Goal: Check status: Check status

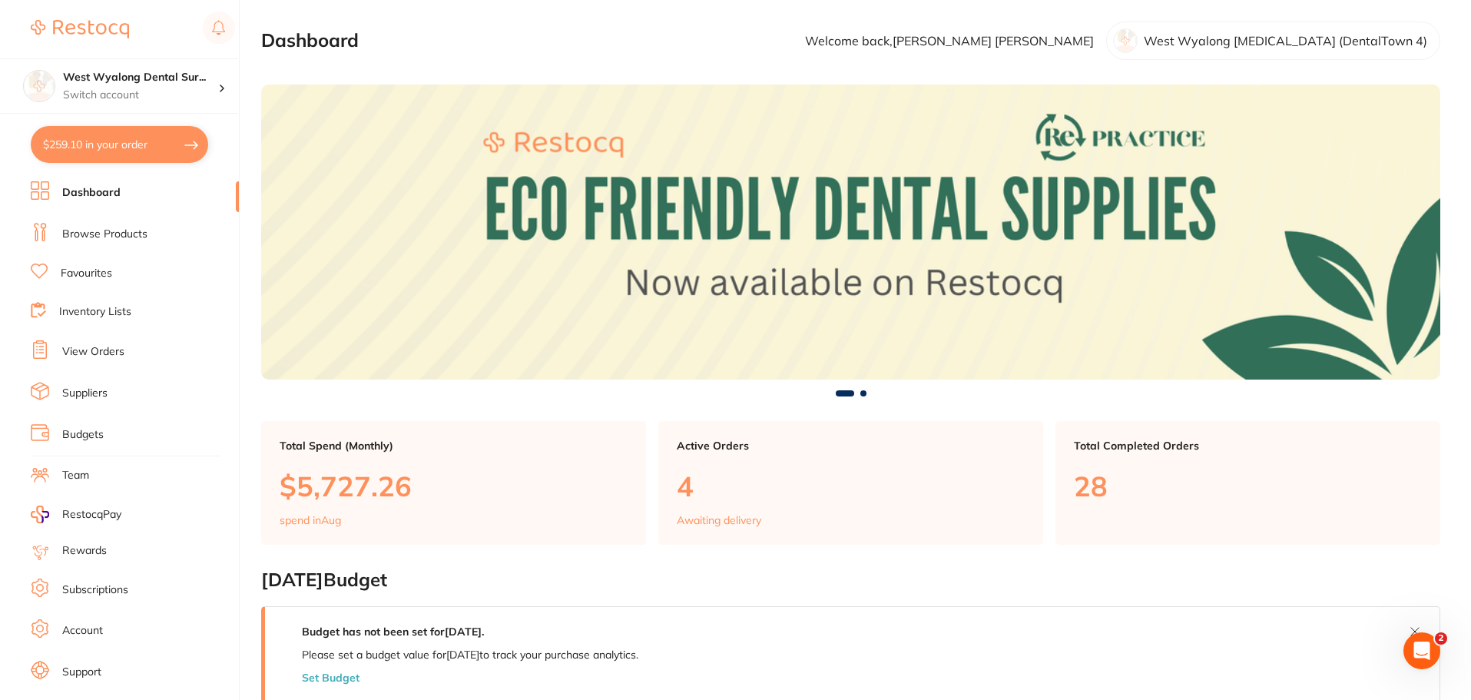
click at [96, 280] on link "Favourites" at bounding box center [86, 273] width 51 height 15
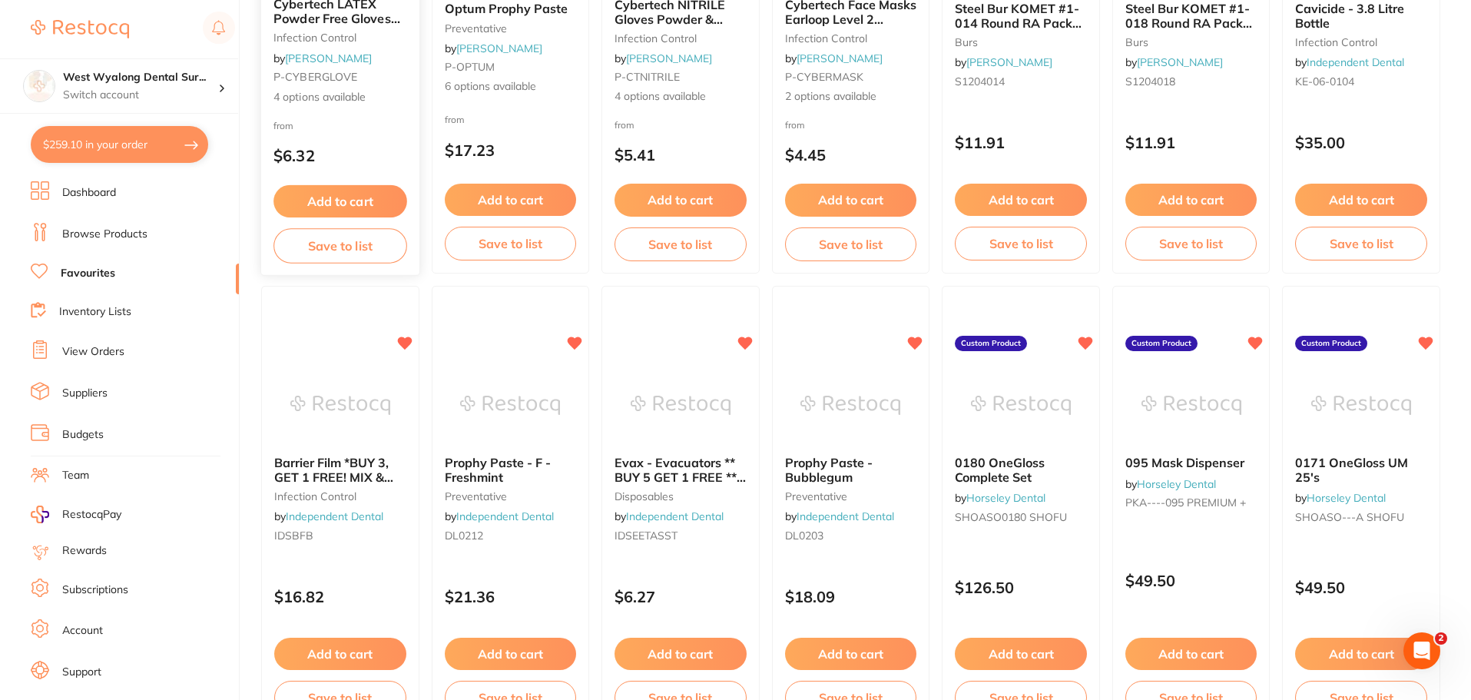
scroll to position [2612, 0]
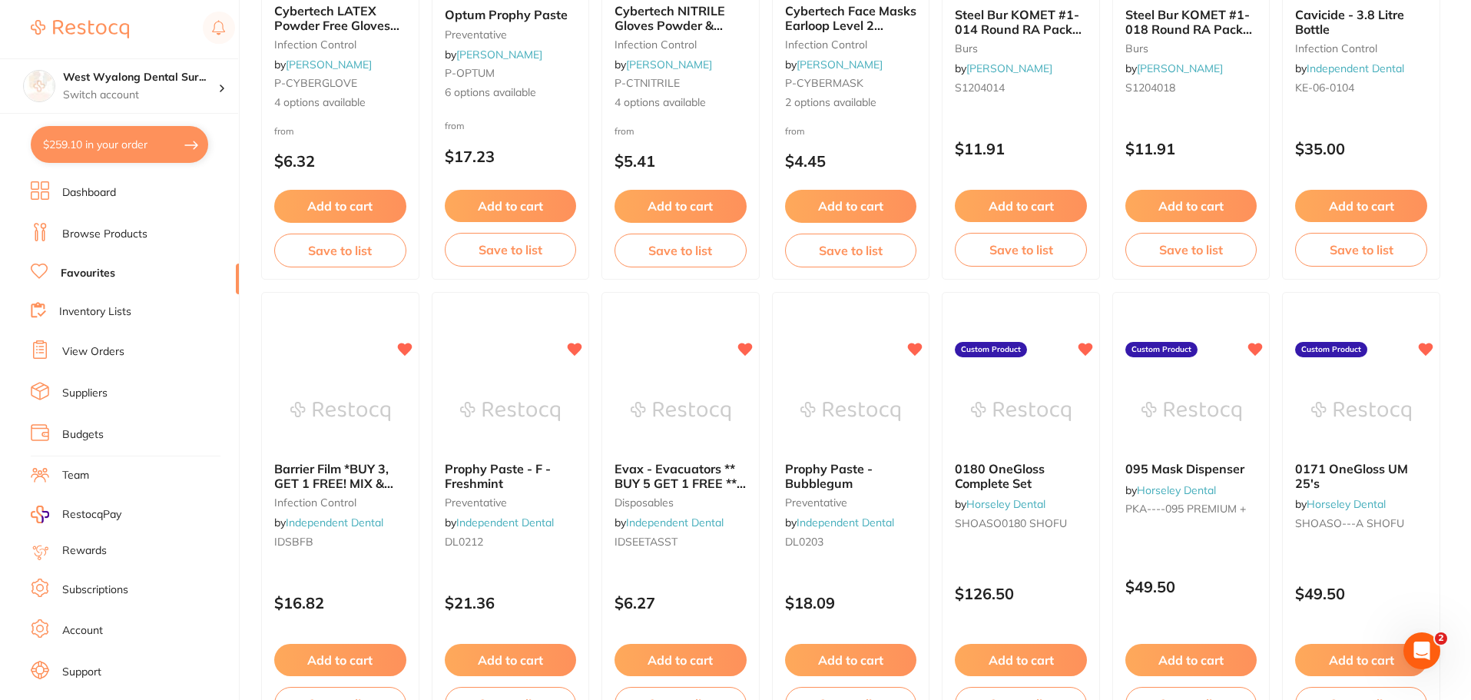
click at [93, 353] on link "View Orders" at bounding box center [93, 351] width 62 height 15
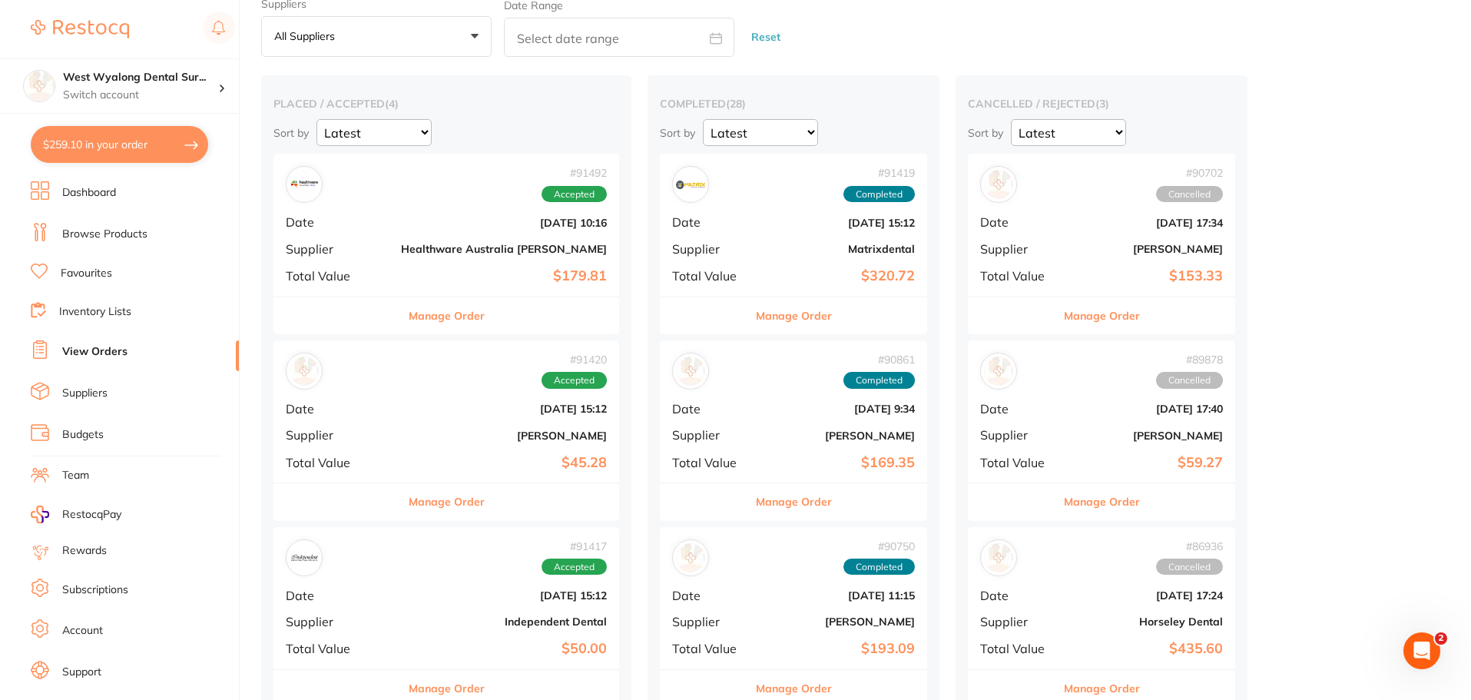
scroll to position [384, 0]
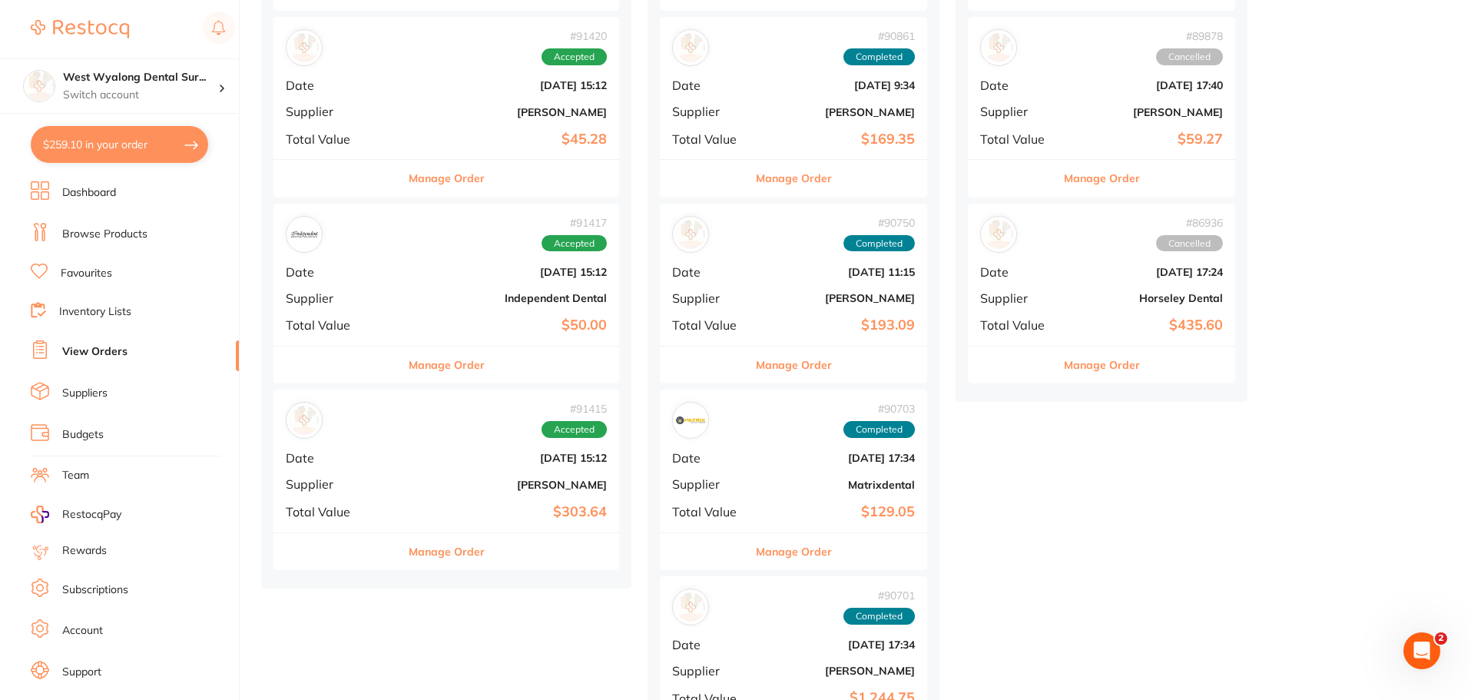
click at [401, 486] on b "[PERSON_NAME]" at bounding box center [504, 485] width 206 height 12
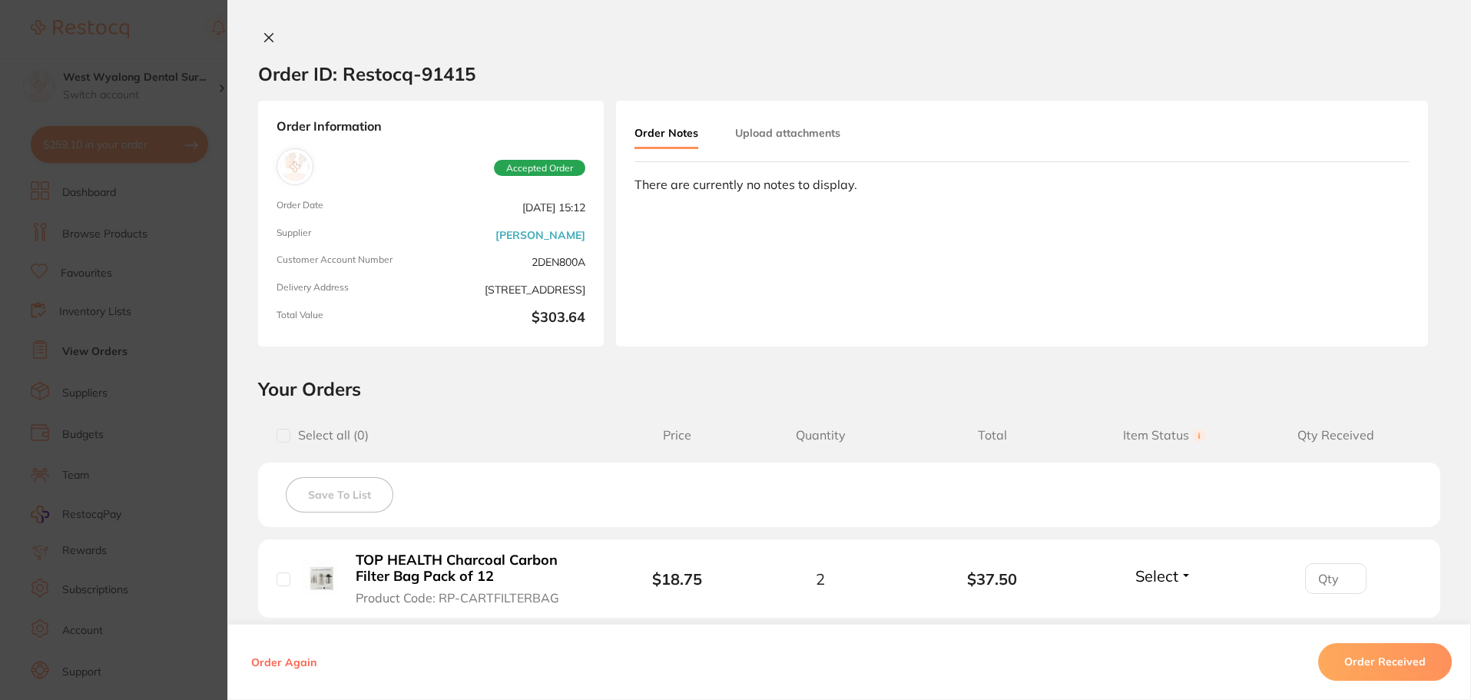
click at [268, 35] on icon at bounding box center [269, 38] width 8 height 8
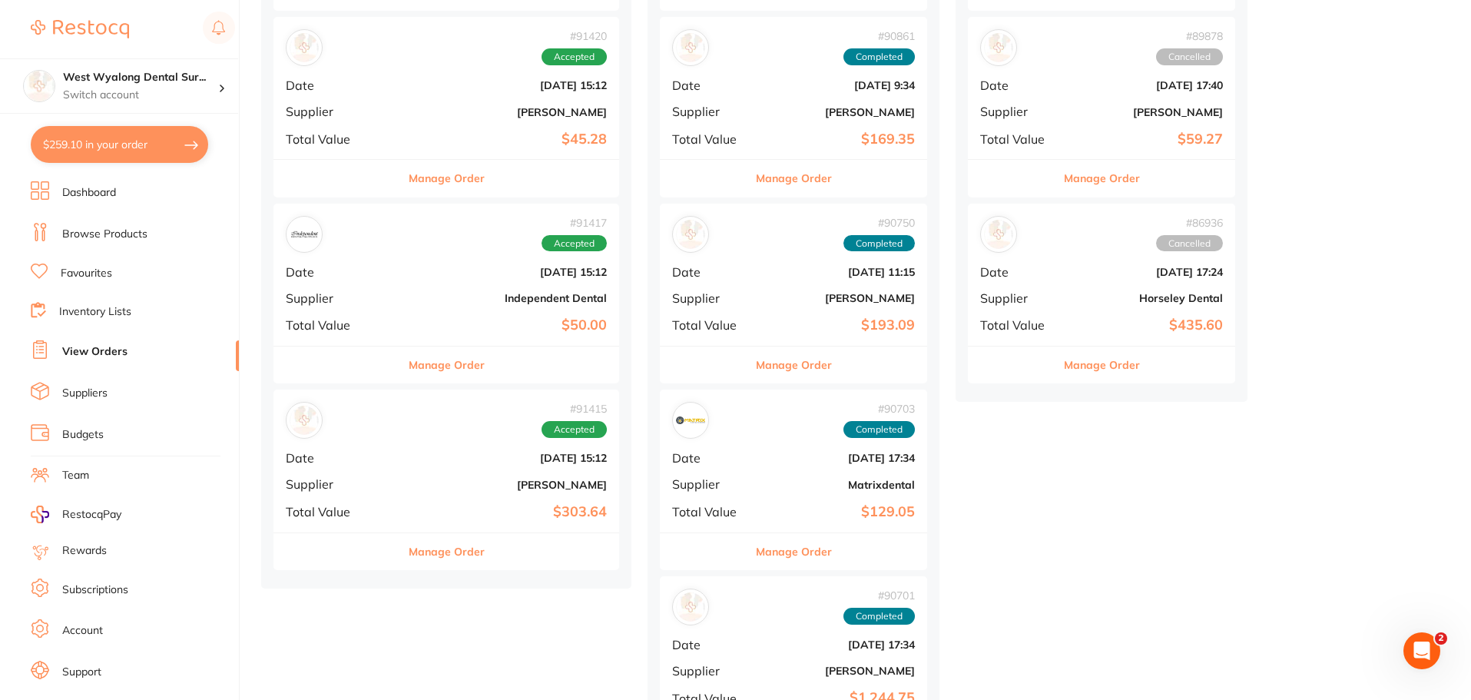
click at [691, 104] on div "# 90861 Completed Date [DATE] 9:34 Supplier [PERSON_NAME] Total Value $169.35" at bounding box center [793, 88] width 267 height 142
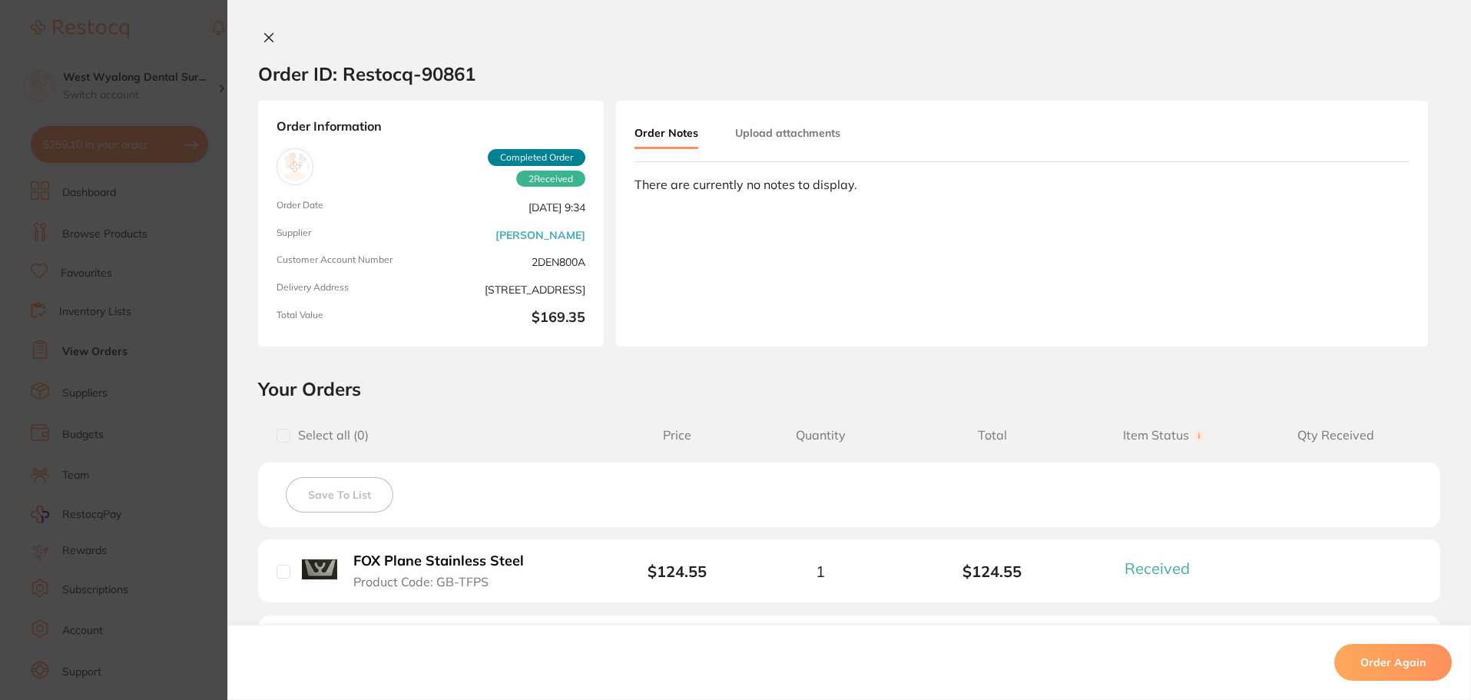
click at [266, 35] on icon at bounding box center [269, 38] width 12 height 12
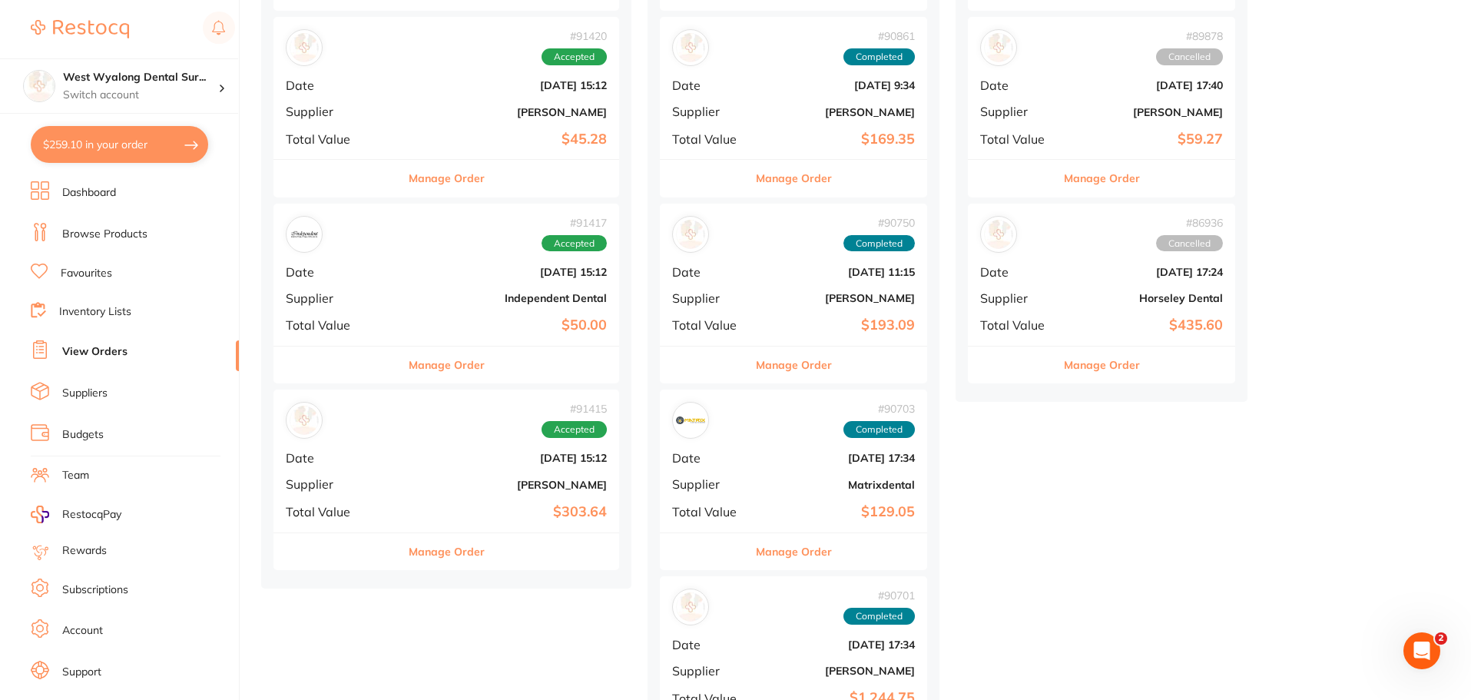
click at [673, 309] on div "# 90750 Completed Date [DATE] 11:15 Supplier [PERSON_NAME] Total Value $193.09" at bounding box center [793, 275] width 267 height 142
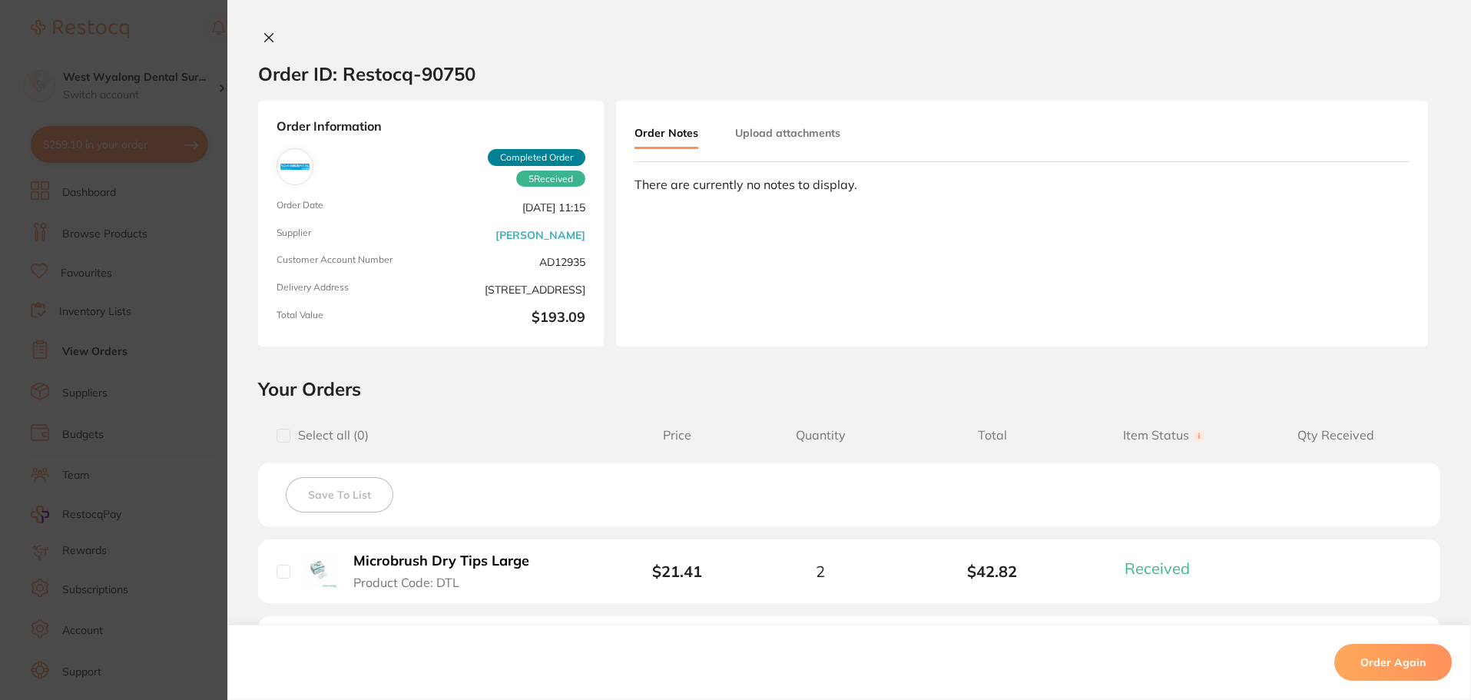
click at [263, 38] on icon at bounding box center [269, 38] width 12 height 12
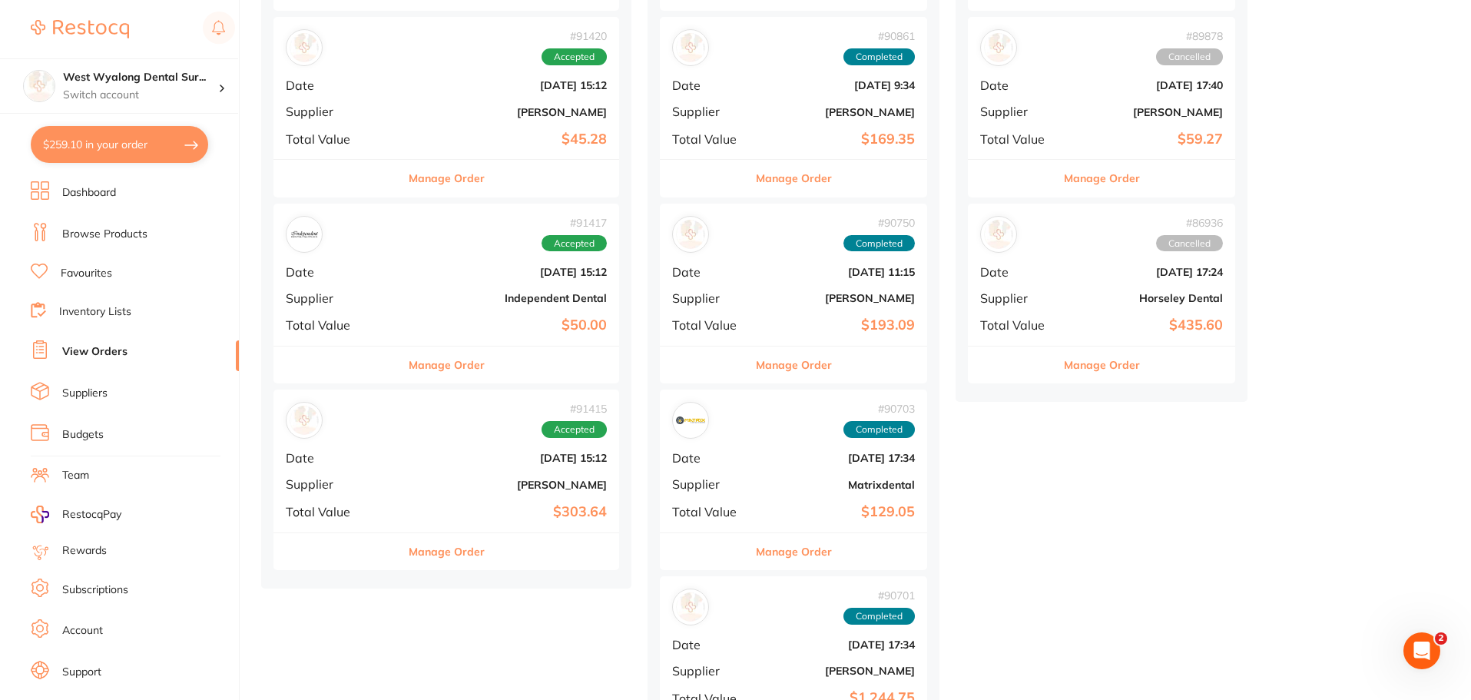
click at [673, 459] on div "# 90703 Completed Date [DATE] 17:34 Supplier Matrixdental Total Value $129.05" at bounding box center [793, 461] width 267 height 142
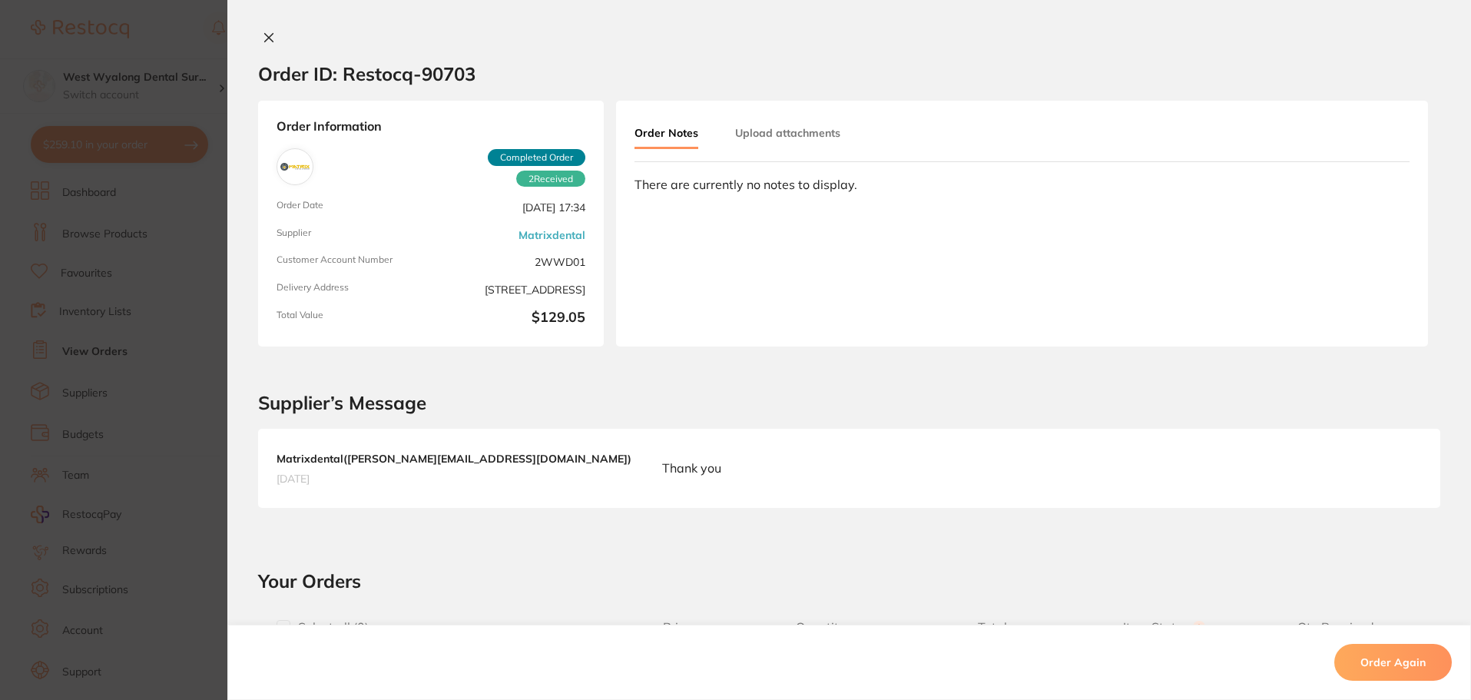
click at [263, 36] on icon at bounding box center [269, 38] width 12 height 12
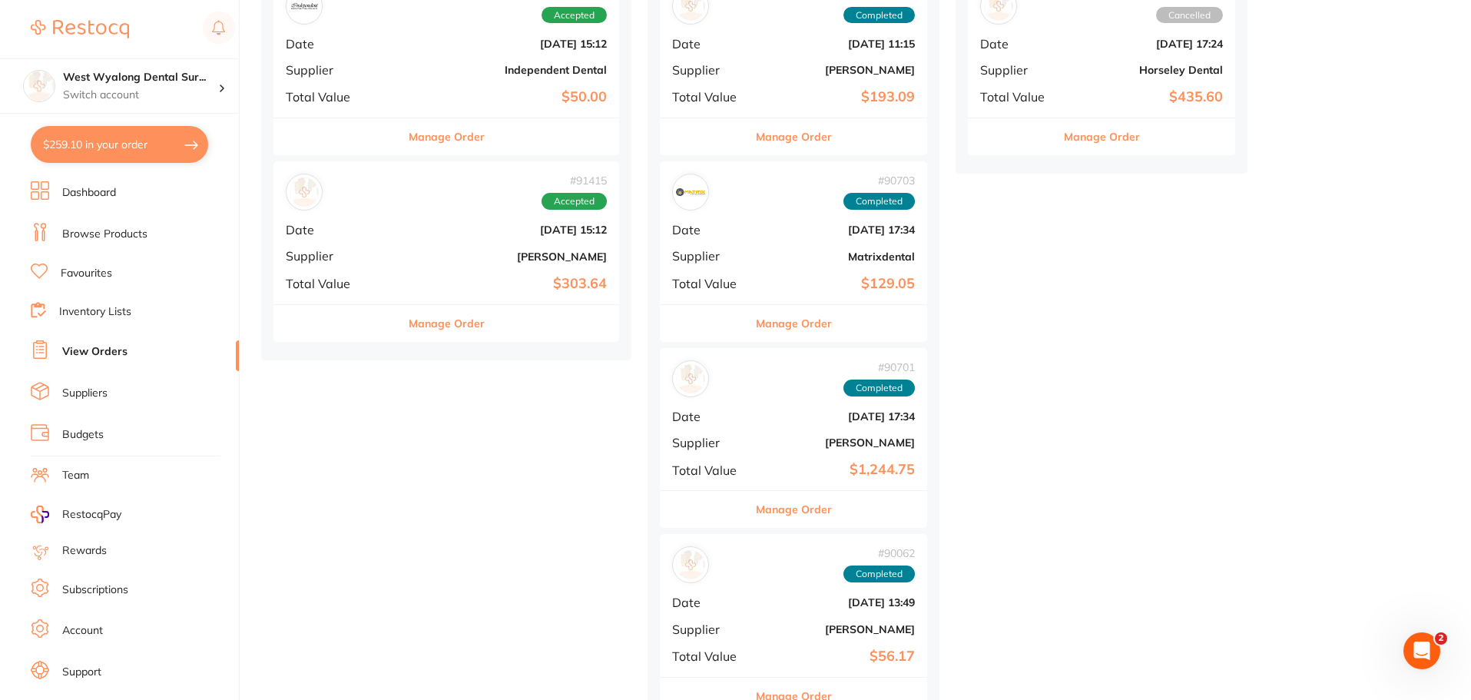
scroll to position [538, 0]
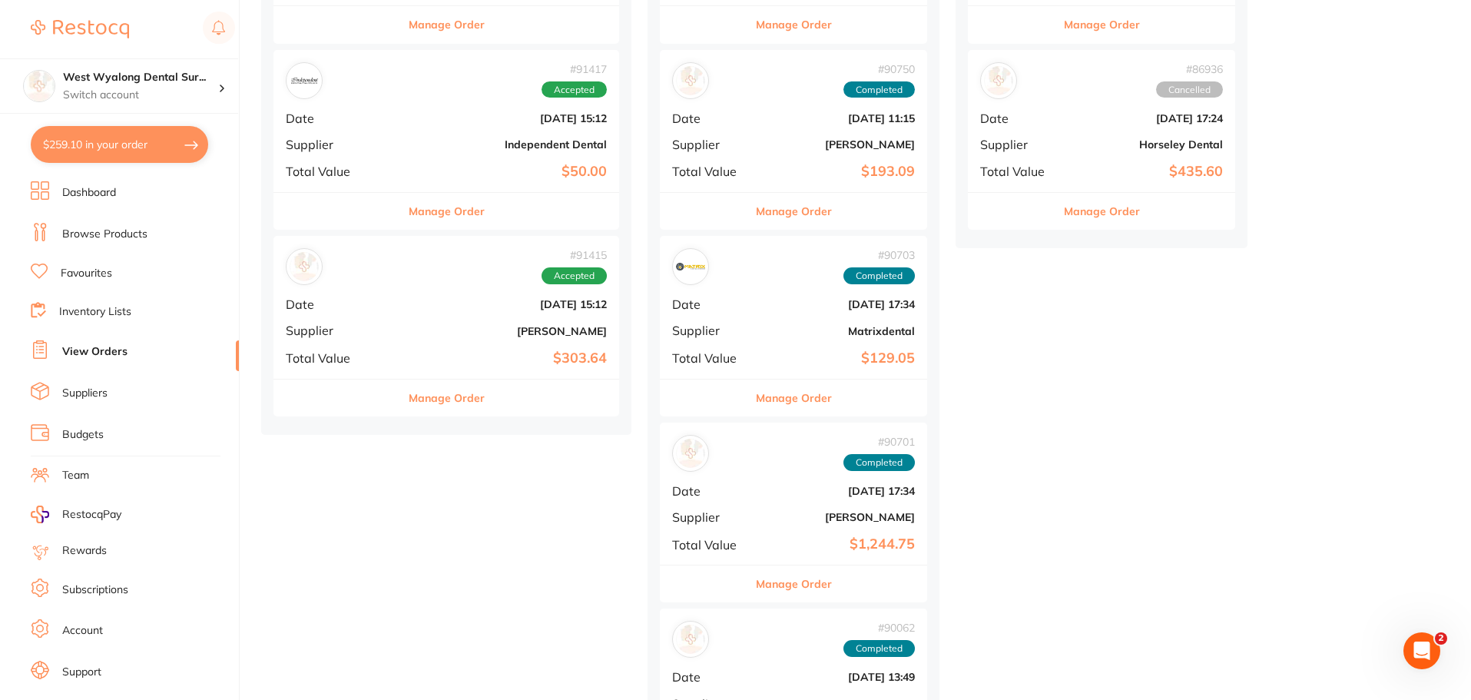
click at [761, 495] on b "[DATE] 17:34" at bounding box center [838, 491] width 154 height 12
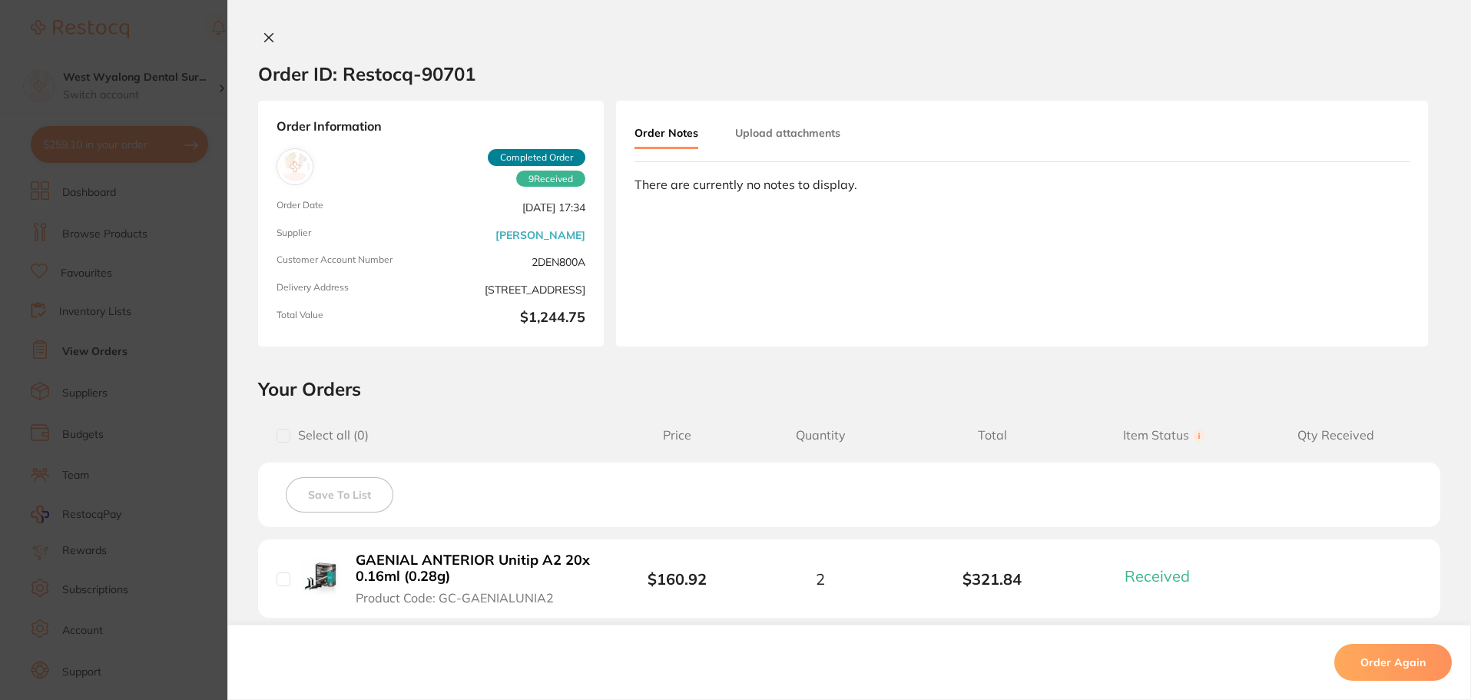
drag, startPoint x: 272, startPoint y: 42, endPoint x: 279, endPoint y: 71, distance: 29.3
click at [270, 43] on button at bounding box center [269, 39] width 22 height 16
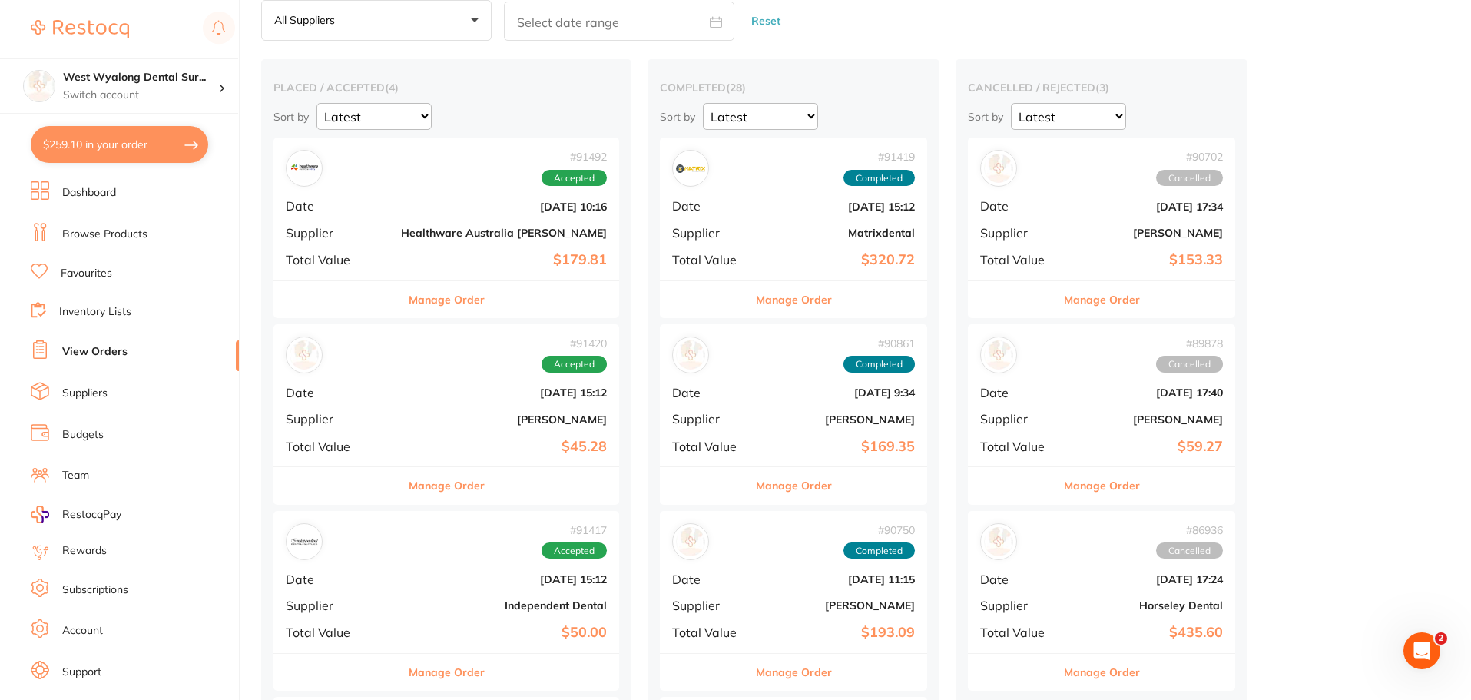
click at [343, 226] on span "Supplier" at bounding box center [337, 233] width 103 height 14
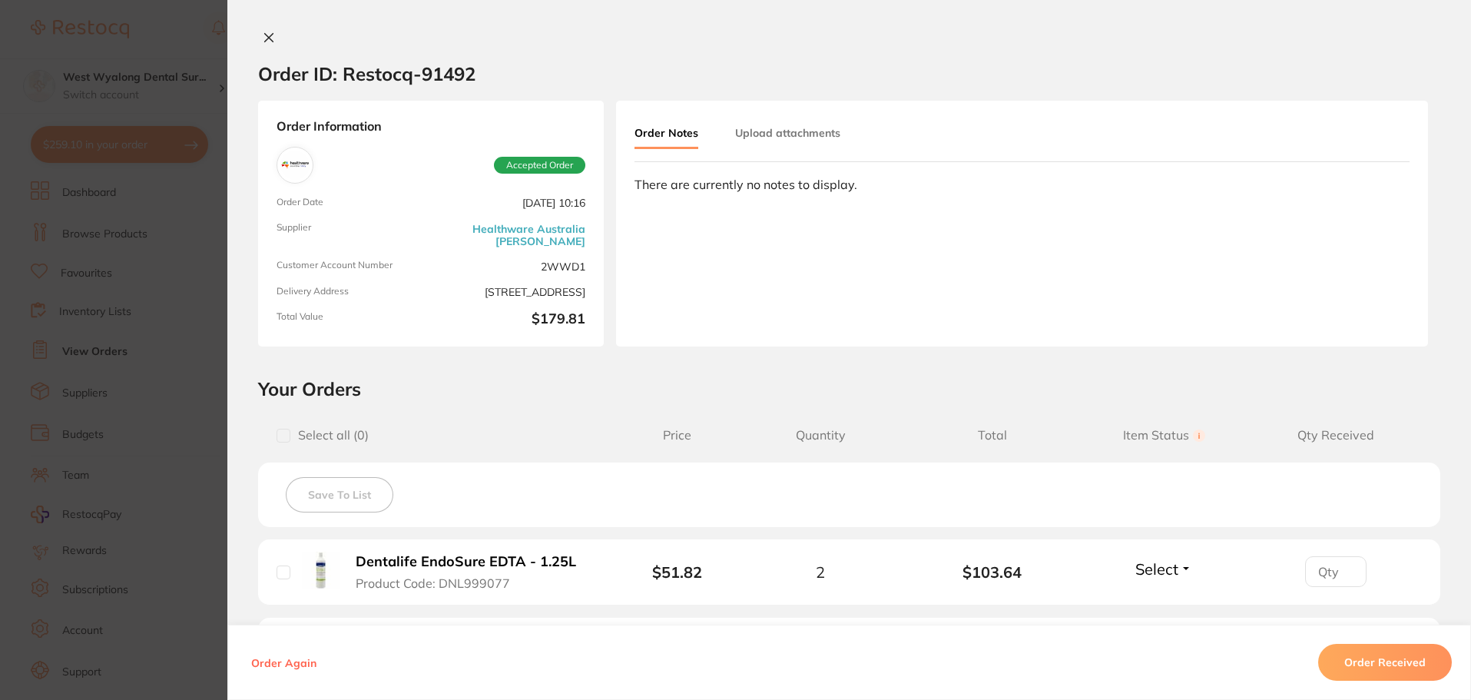
drag, startPoint x: 266, startPoint y: 34, endPoint x: 261, endPoint y: 55, distance: 22.0
click at [266, 35] on icon at bounding box center [269, 38] width 12 height 12
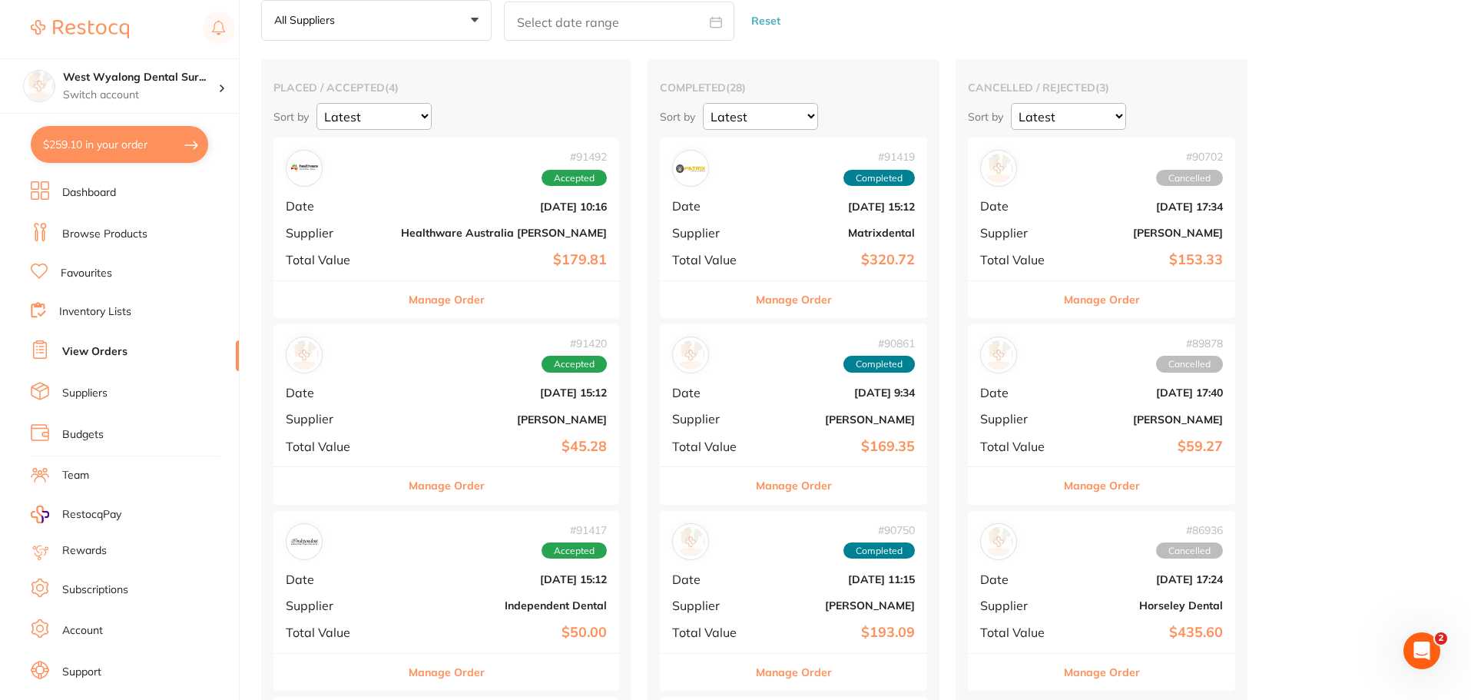
drag, startPoint x: 356, startPoint y: 367, endPoint x: 346, endPoint y: 358, distance: 13.1
click at [350, 369] on div "# 91492 Accepted Date [DATE] 10:16 Supplier Healthware [GEOGRAPHIC_DATA] [PERSO…" at bounding box center [447, 507] width 346 height 739
click at [359, 402] on div "# 91420 Accepted Date [DATE] 15:12 Supplier [PERSON_NAME] Total Value $45.28" at bounding box center [447, 395] width 346 height 142
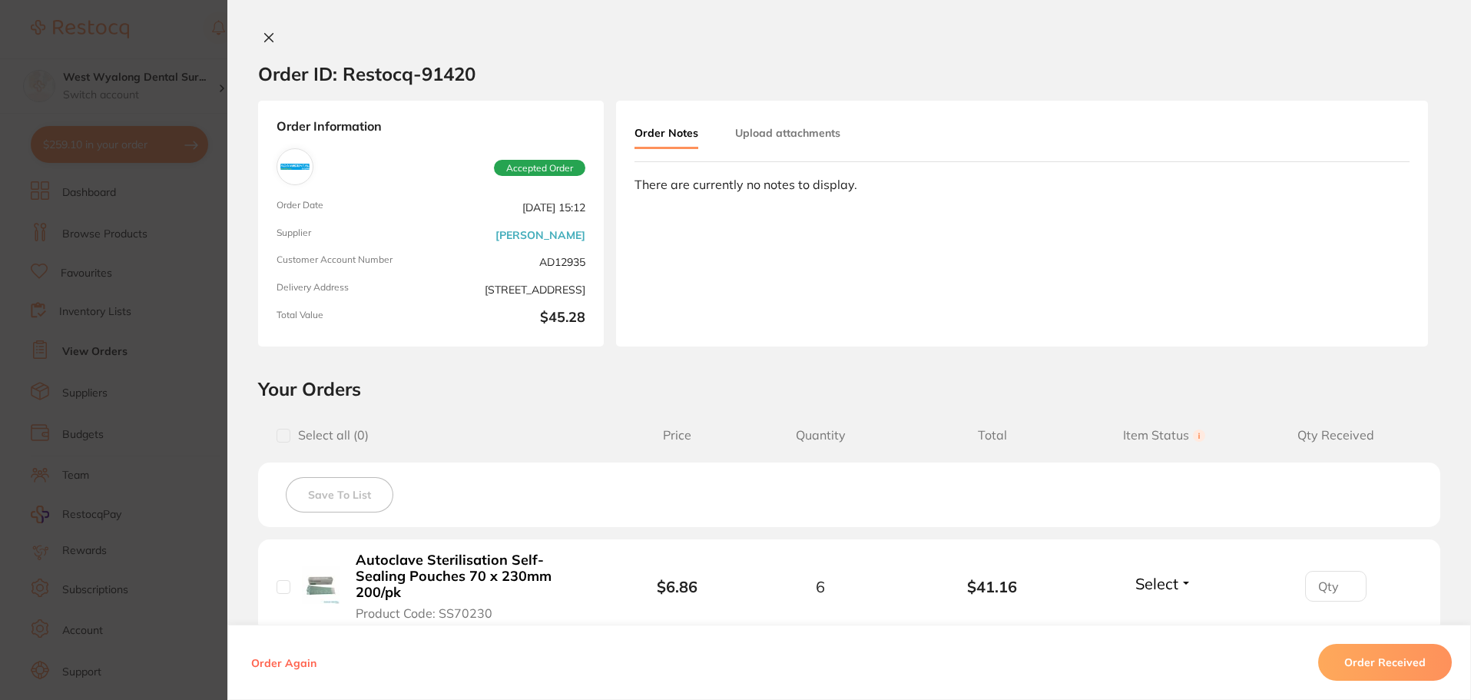
click at [270, 38] on icon at bounding box center [269, 38] width 12 height 12
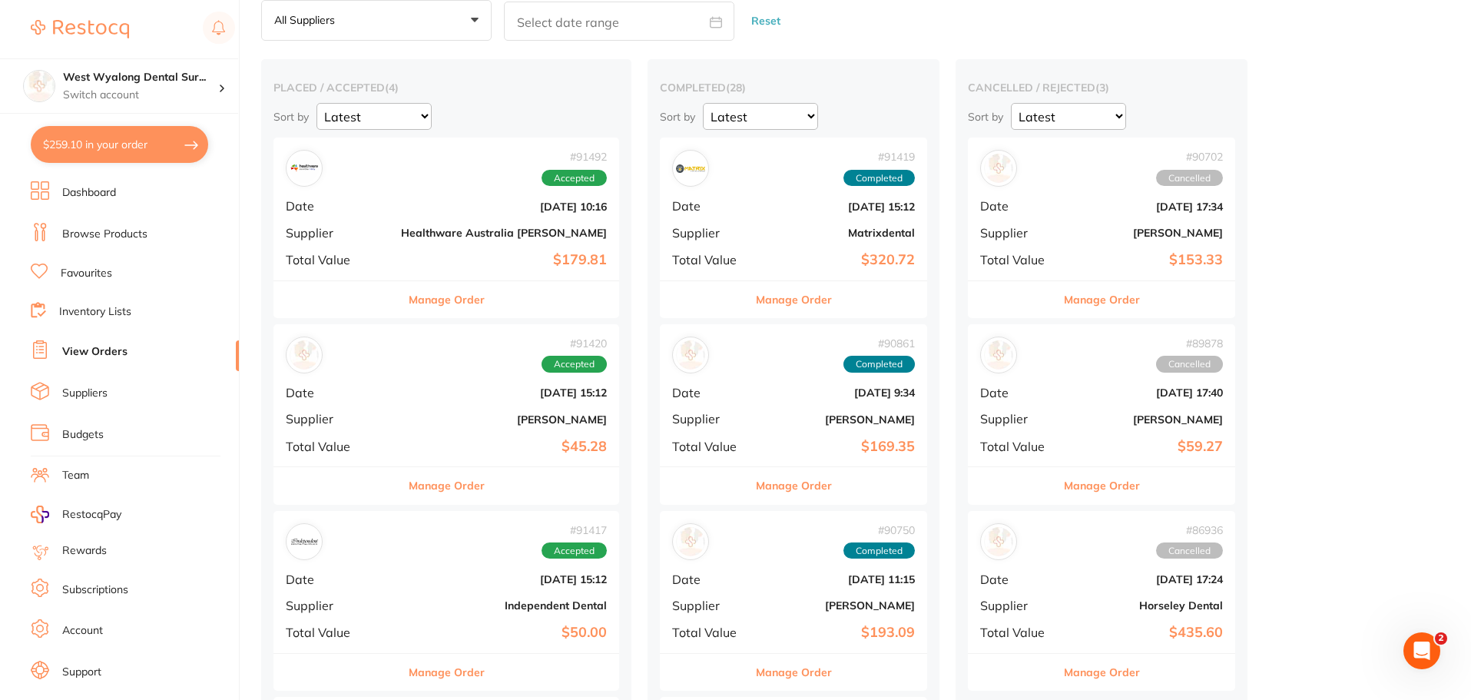
click at [369, 588] on div "# 91417 Accepted Date [DATE] 15:12 Supplier Independent Dental Total Value $50.…" at bounding box center [447, 582] width 346 height 142
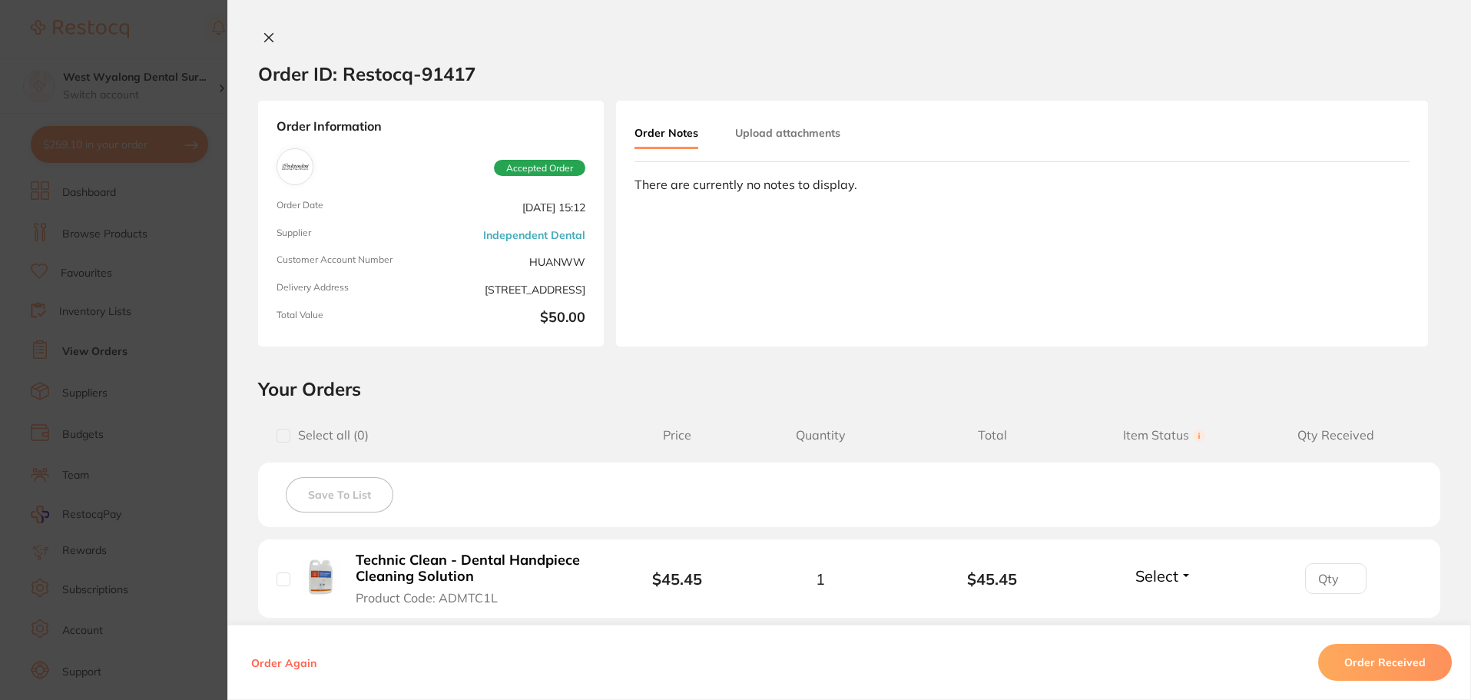
click at [267, 36] on icon at bounding box center [269, 38] width 8 height 8
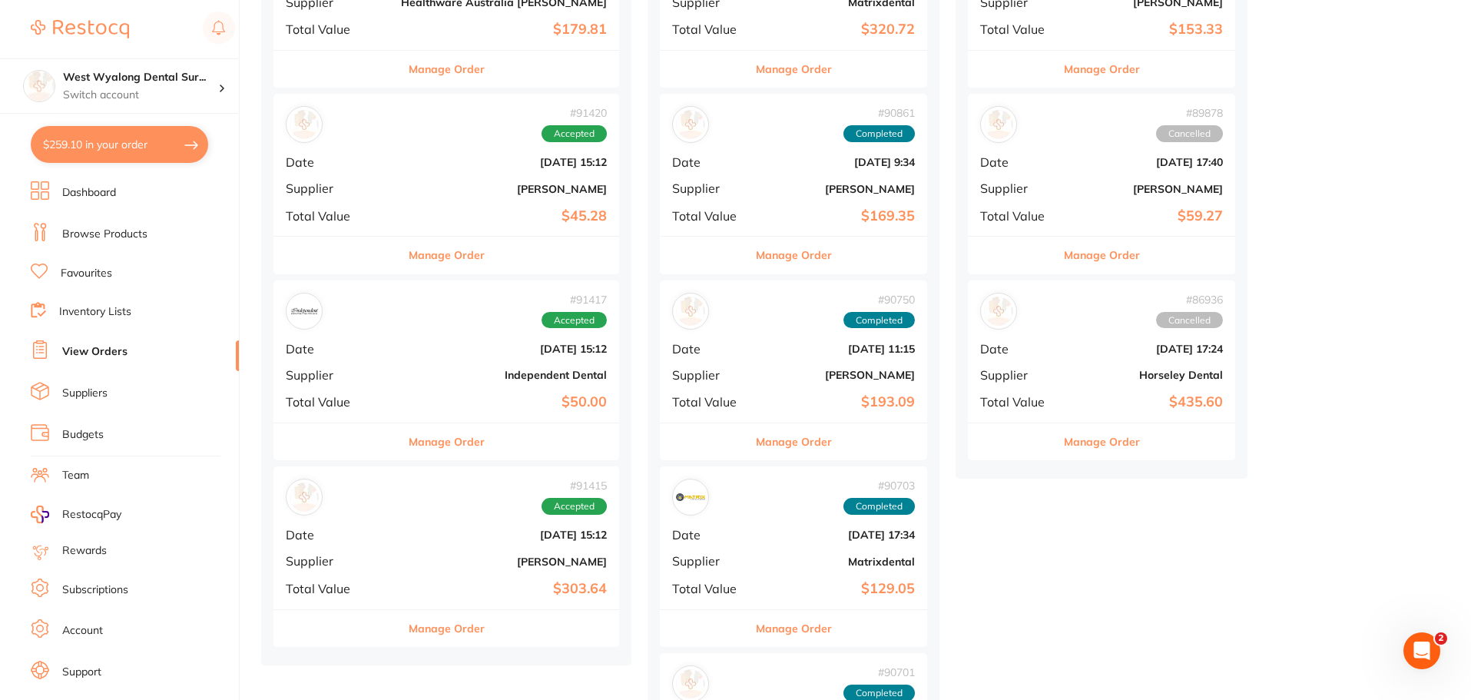
click at [357, 556] on span "Supplier" at bounding box center [337, 561] width 103 height 14
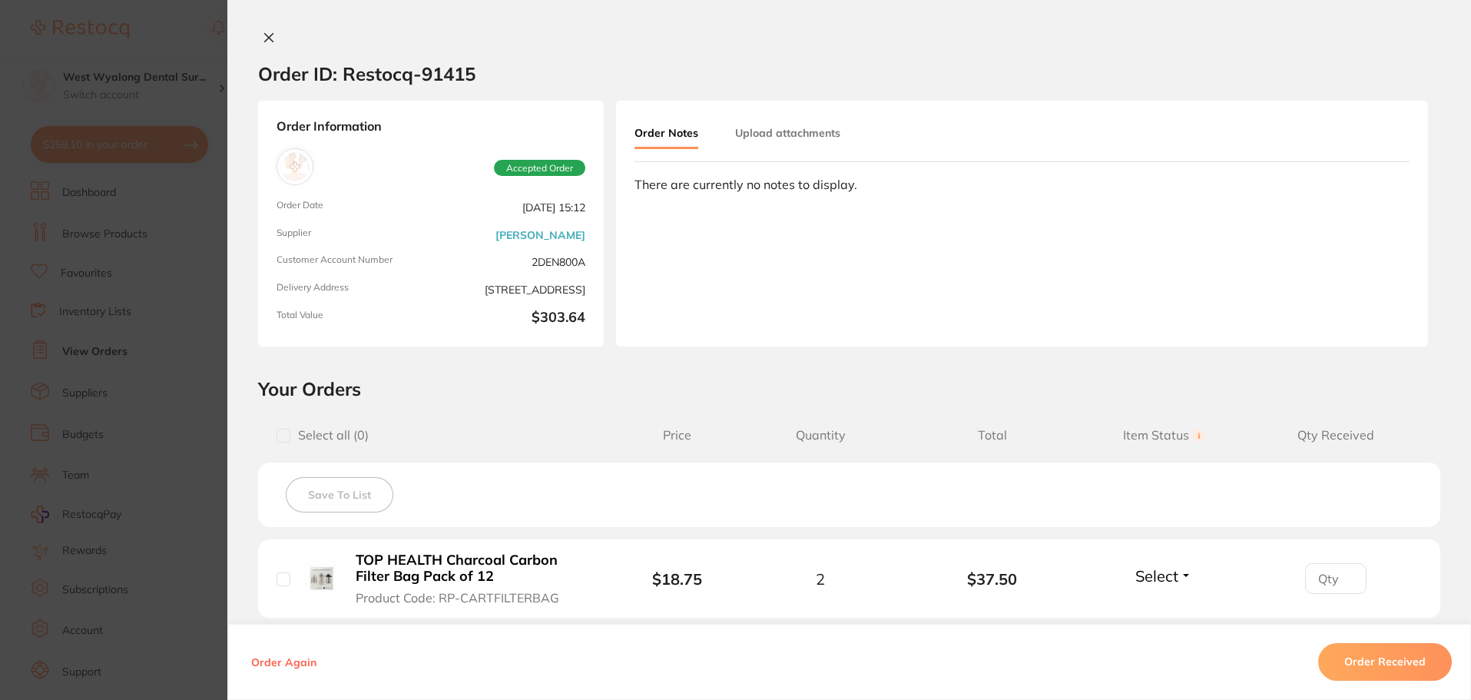
click at [263, 42] on icon at bounding box center [269, 38] width 12 height 12
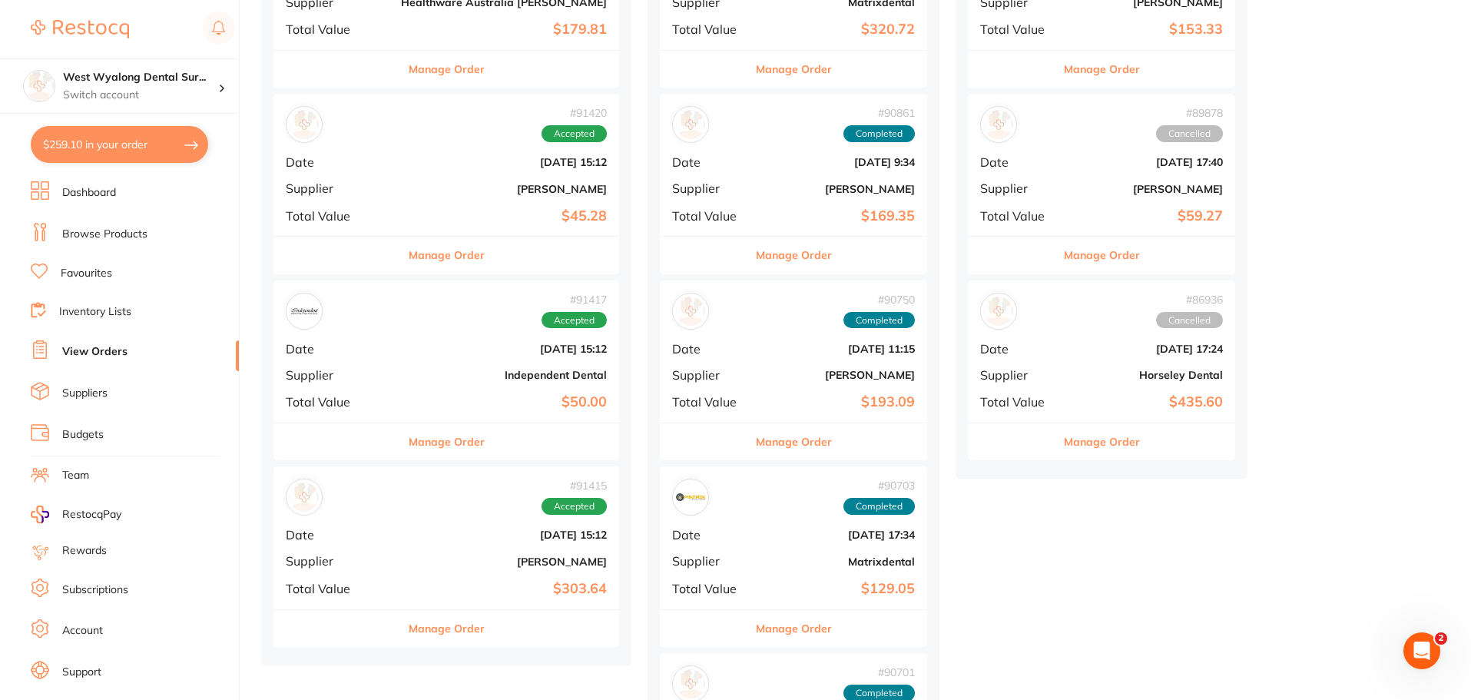
click at [91, 260] on ul "Dashboard Browse Products Favourites Inventory Lists View Orders Suppliers Budg…" at bounding box center [135, 446] width 208 height 530
click at [63, 277] on link "Favourites" at bounding box center [86, 273] width 51 height 15
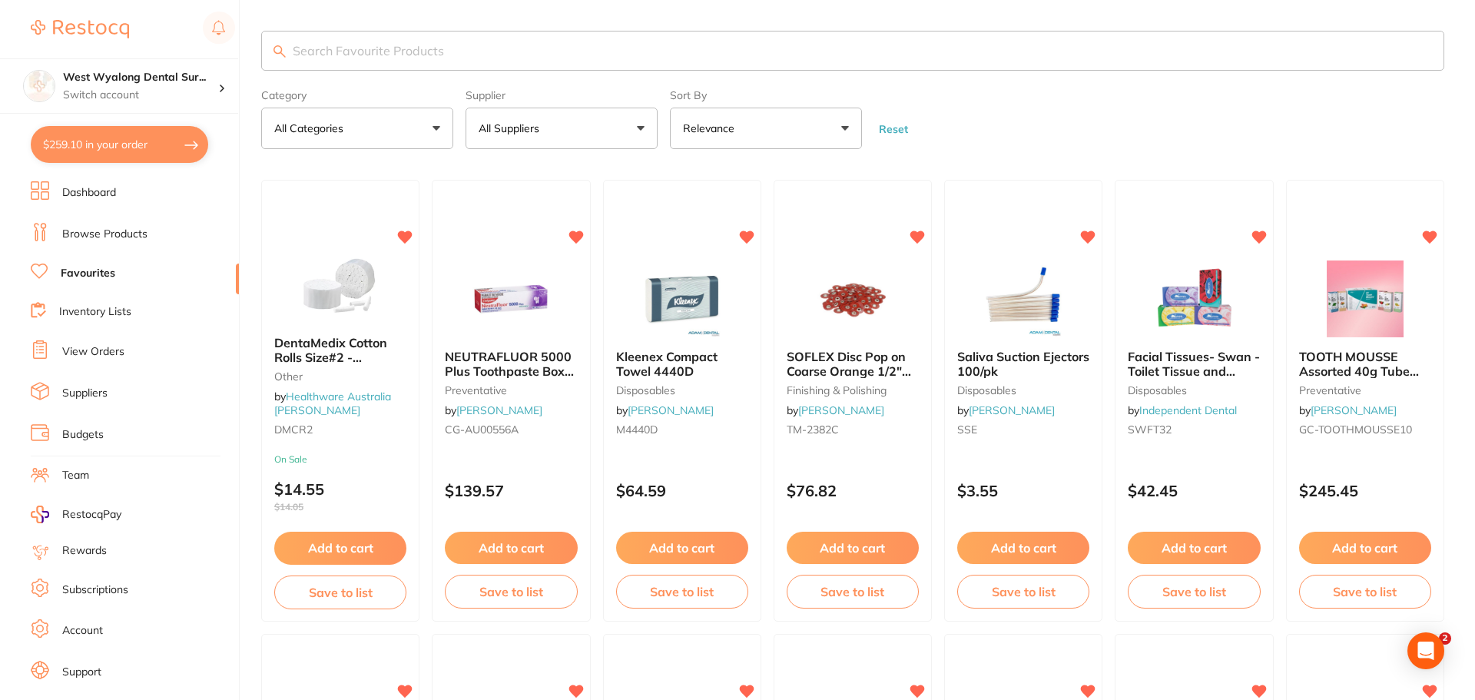
click at [406, 51] on input "search" at bounding box center [852, 51] width 1183 height 40
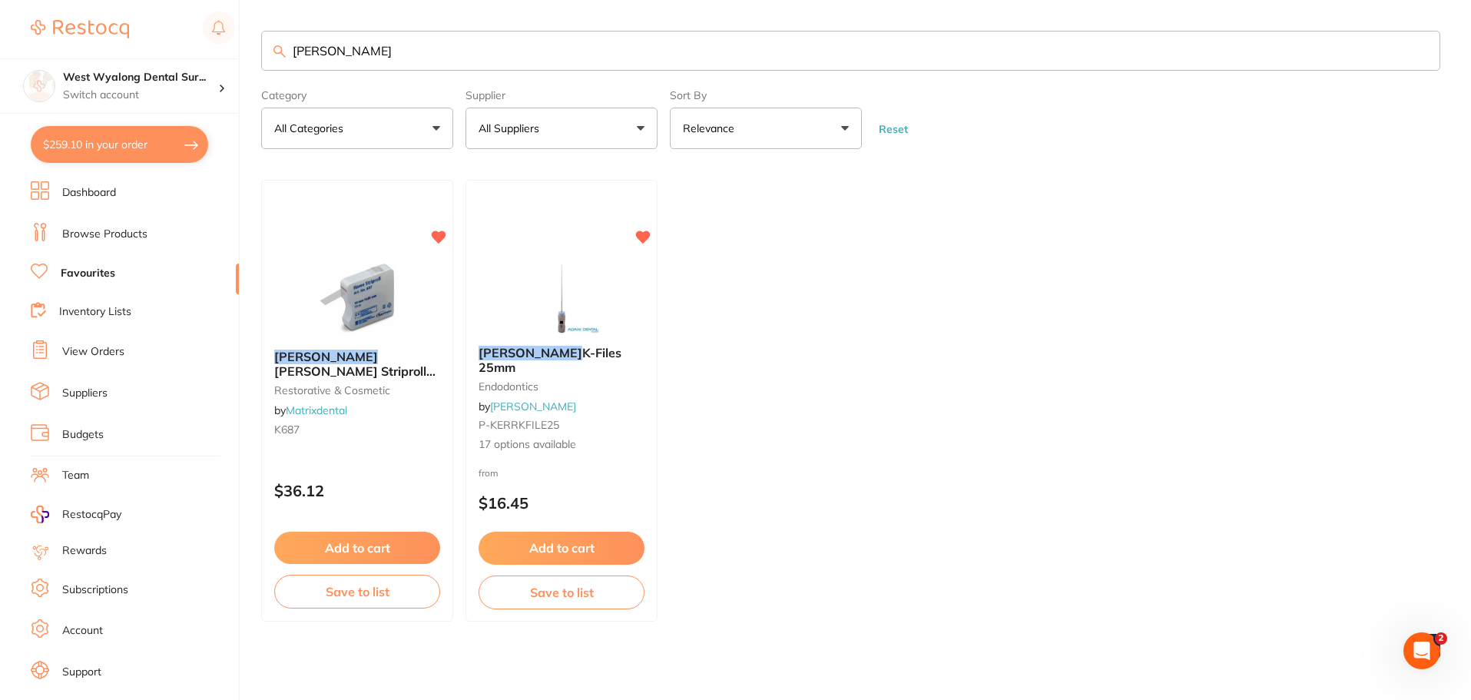
type input "[PERSON_NAME]"
click at [109, 228] on link "Browse Products" at bounding box center [104, 234] width 85 height 15
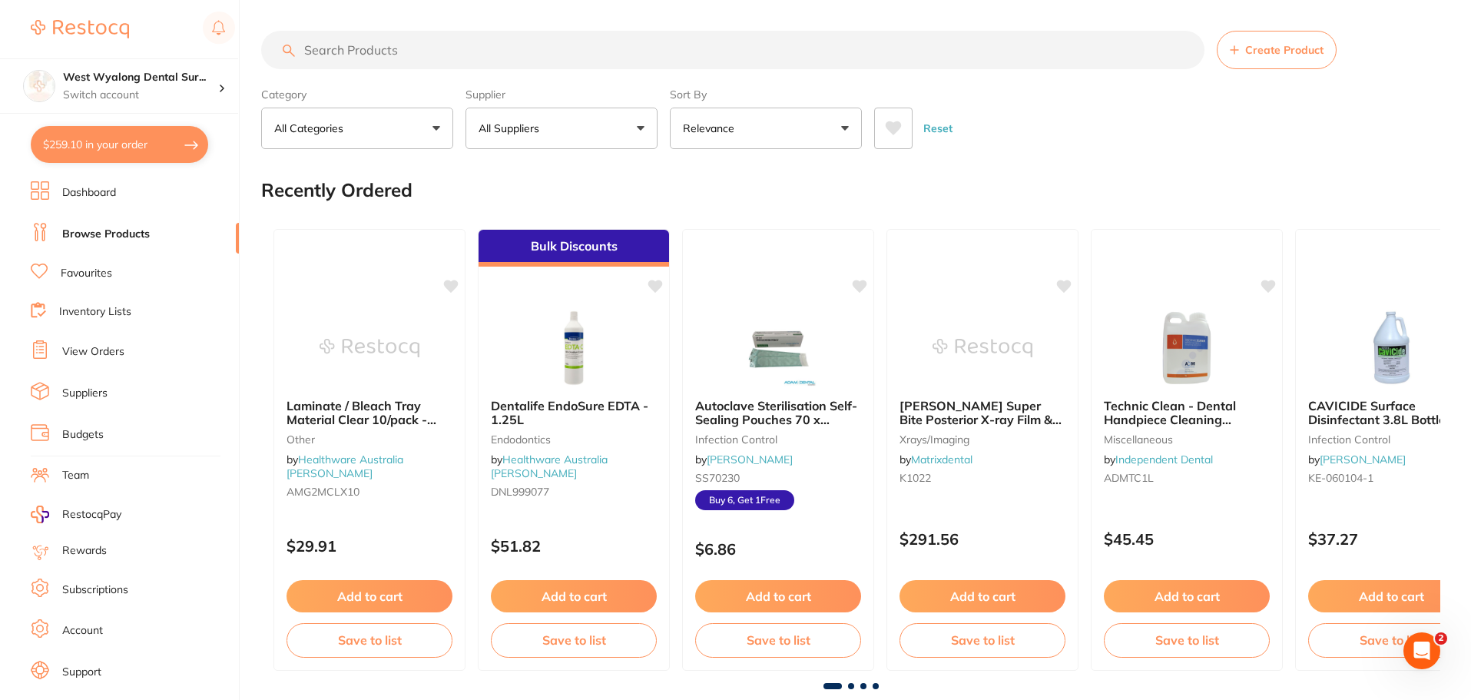
click at [342, 58] on input "search" at bounding box center [733, 50] width 944 height 38
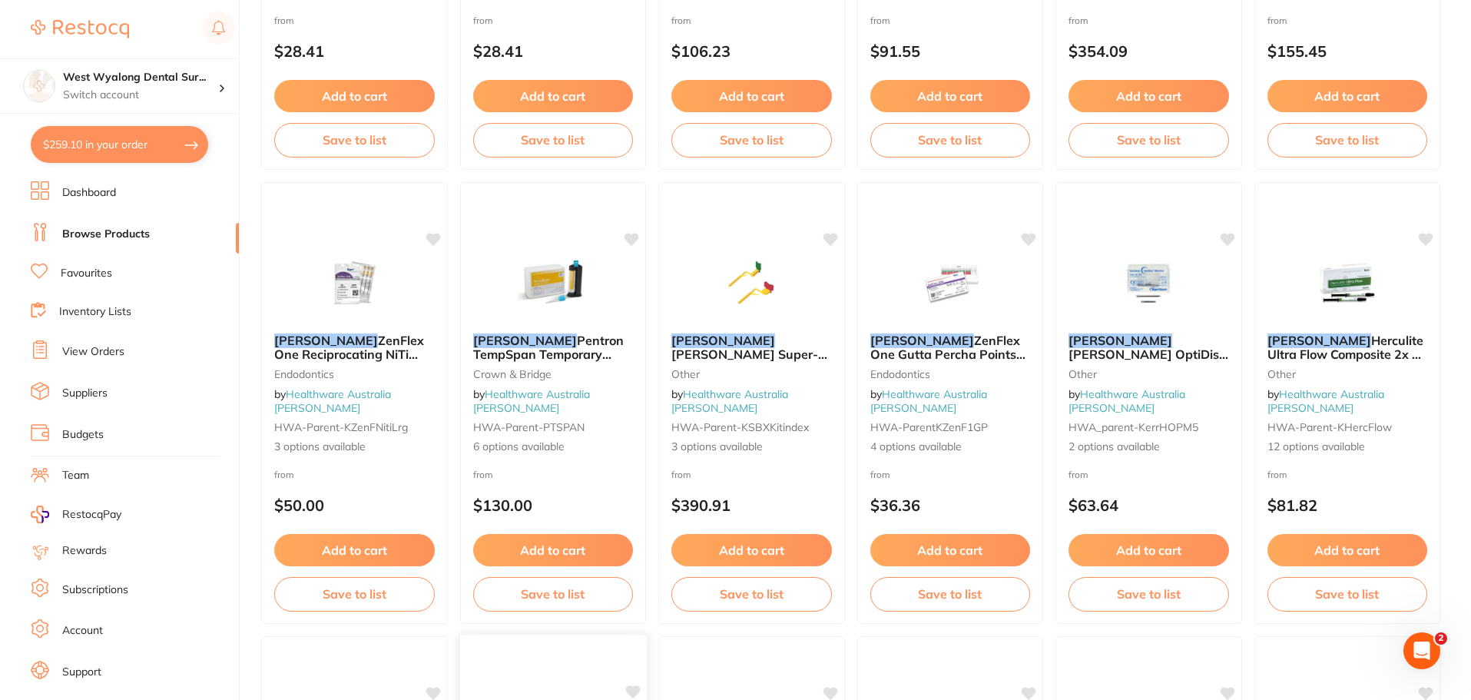
type input "[PERSON_NAME]"
